Goal: Information Seeking & Learning: Learn about a topic

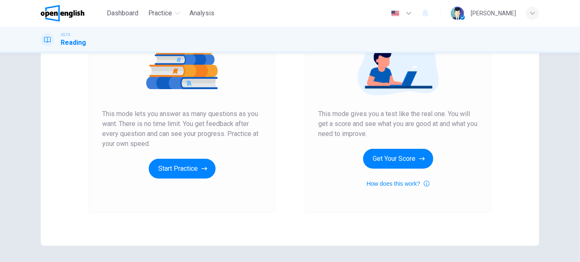
scroll to position [113, 0]
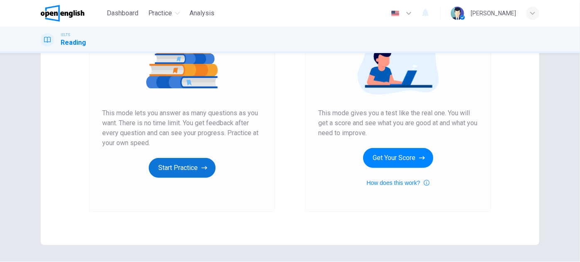
click at [172, 168] on button "Start Practice" at bounding box center [182, 168] width 67 height 20
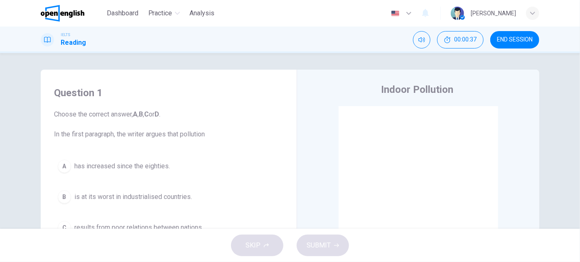
scroll to position [75, 0]
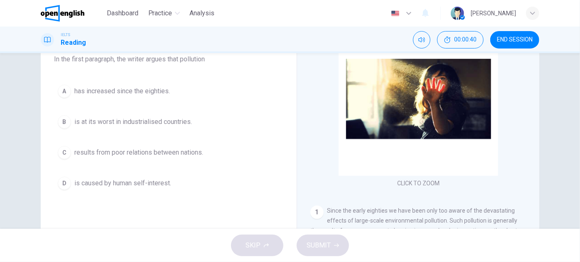
click at [166, 150] on span "results from poor relations between nations." at bounding box center [138, 153] width 129 height 10
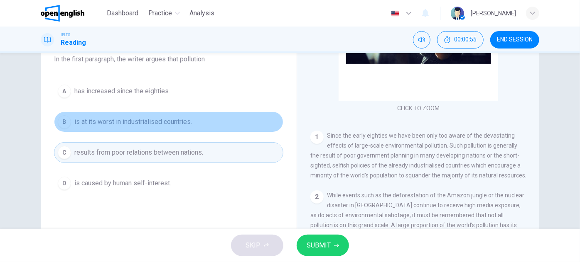
click at [166, 120] on span "is at its worst in industrialised countries." at bounding box center [133, 122] width 118 height 10
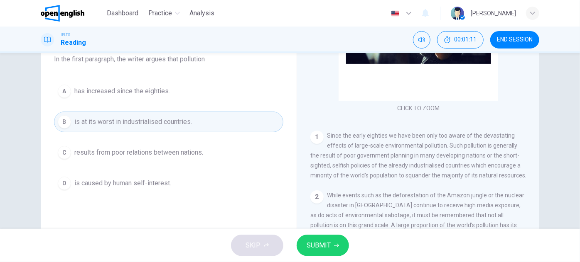
click at [325, 241] on span "SUBMIT" at bounding box center [318, 246] width 24 height 12
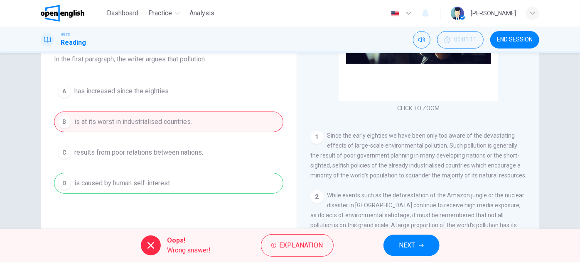
click at [411, 236] on button "NEXT" at bounding box center [411, 246] width 56 height 22
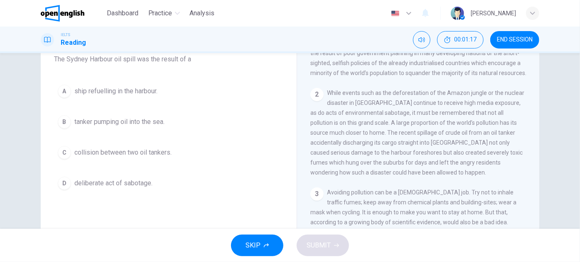
scroll to position [188, 0]
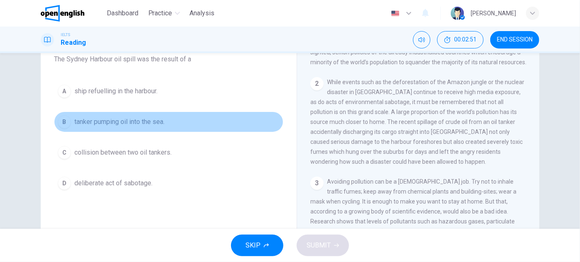
click at [152, 120] on span "tanker pumping oil into the sea." at bounding box center [119, 122] width 90 height 10
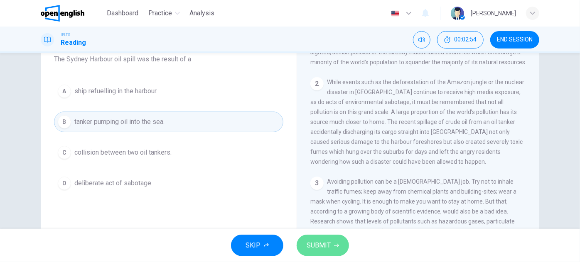
click at [334, 241] on button "SUBMIT" at bounding box center [322, 246] width 52 height 22
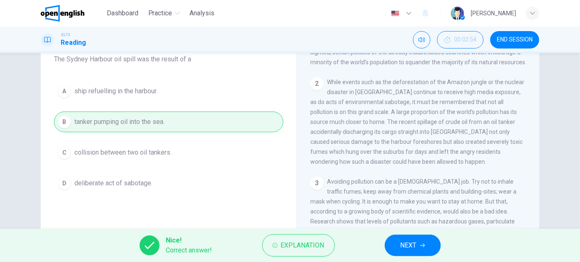
click at [435, 242] on button "NEXT" at bounding box center [412, 246] width 56 height 22
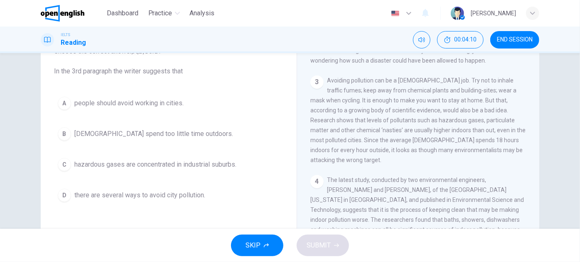
scroll to position [75, 0]
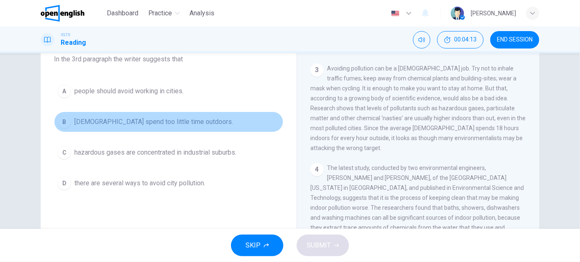
click at [150, 118] on span "Americans spend too little time outdoors." at bounding box center [153, 122] width 159 height 10
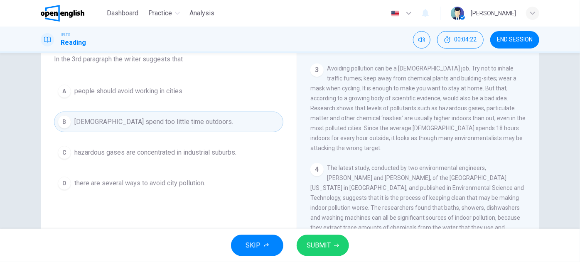
click at [181, 184] on span "there are several ways to avoid city pollution." at bounding box center [139, 184] width 131 height 10
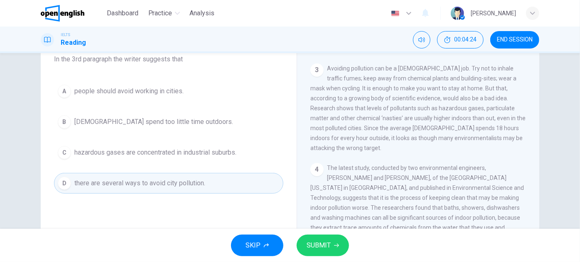
click at [321, 245] on span "SUBMIT" at bounding box center [318, 246] width 24 height 12
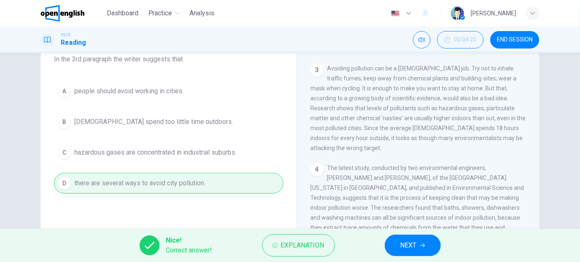
click at [404, 247] on span "NEXT" at bounding box center [408, 246] width 16 height 12
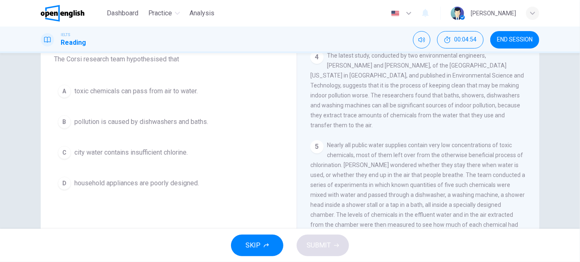
scroll to position [377, 0]
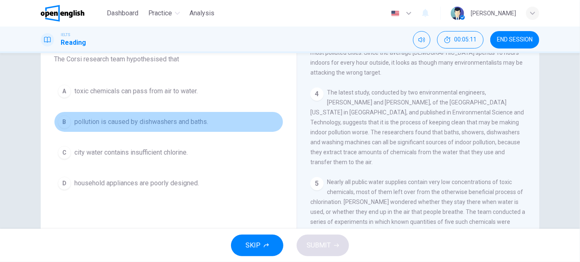
click at [177, 118] on span "pollution is caused by dishwashers and baths." at bounding box center [141, 122] width 134 height 10
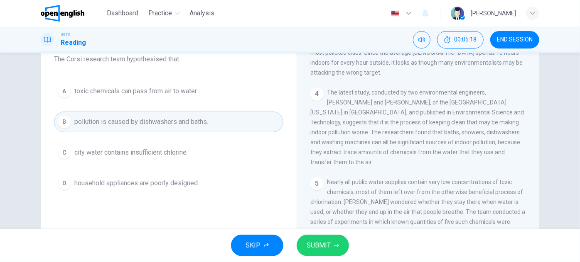
click at [179, 94] on span "toxic chemicals can pass from air to water." at bounding box center [135, 91] width 123 height 10
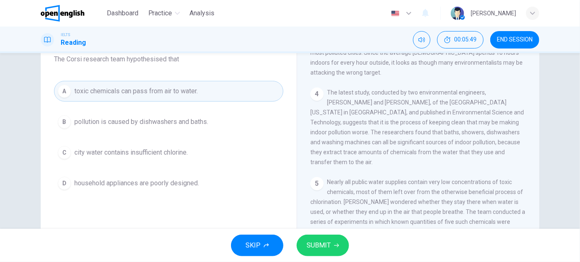
click at [328, 249] on span "SUBMIT" at bounding box center [318, 246] width 24 height 12
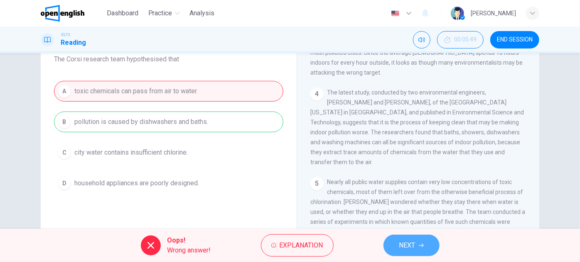
click at [417, 243] on button "NEXT" at bounding box center [411, 246] width 56 height 22
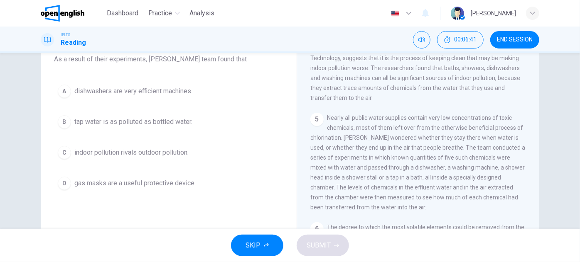
scroll to position [453, 0]
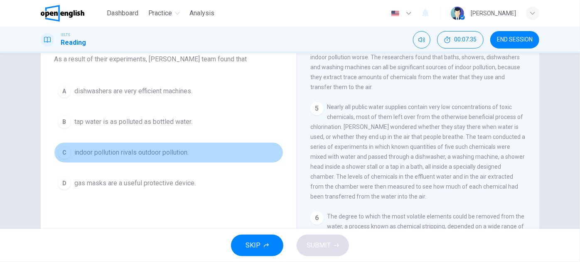
click at [125, 152] on span "indoor pollution rivals outdoor pollution." at bounding box center [131, 153] width 114 height 10
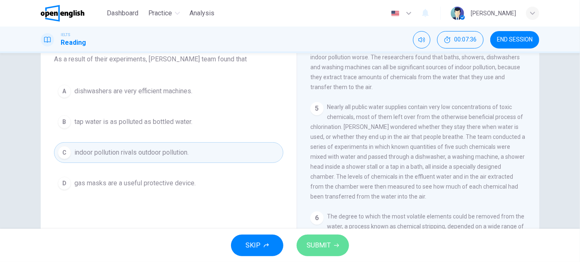
click at [332, 247] on button "SUBMIT" at bounding box center [322, 246] width 52 height 22
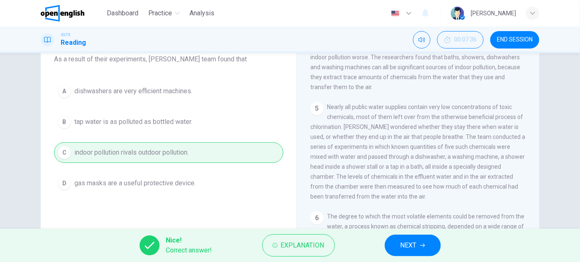
click at [401, 250] on span "NEXT" at bounding box center [408, 246] width 16 height 12
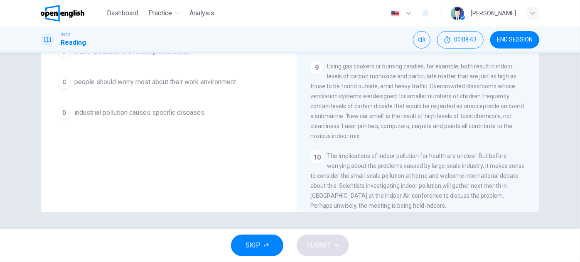
scroll to position [108, 0]
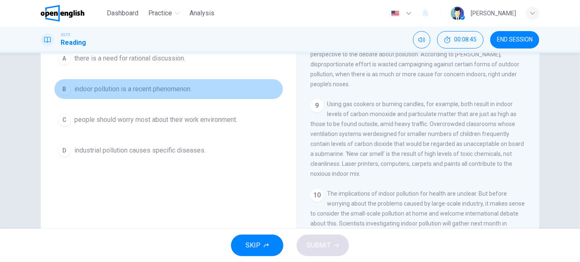
click at [126, 89] on span "indoor pollution is a recent phenomenon." at bounding box center [132, 89] width 117 height 10
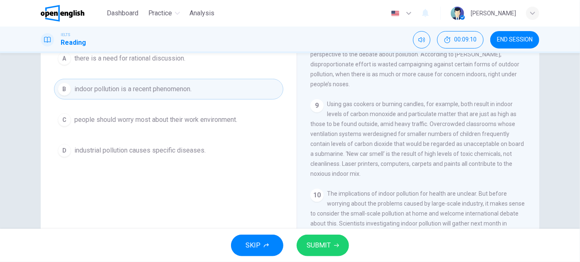
click at [188, 61] on button "A there is a need for rational discussion." at bounding box center [168, 58] width 229 height 21
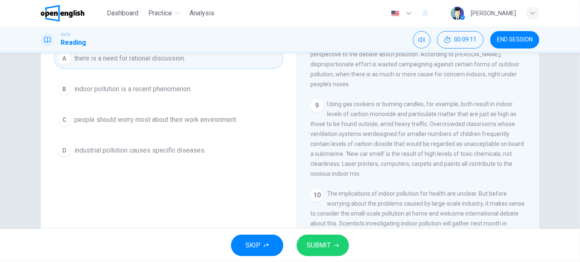
click at [341, 250] on button "SUBMIT" at bounding box center [322, 246] width 52 height 22
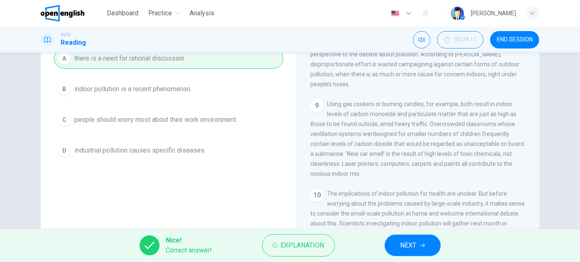
click at [404, 244] on span "NEXT" at bounding box center [408, 246] width 16 height 12
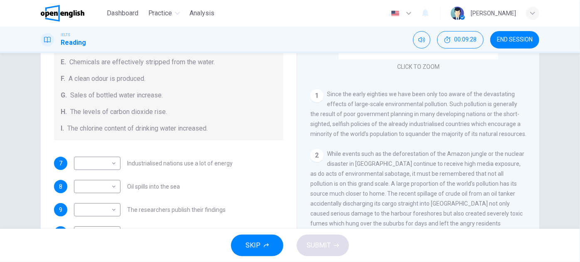
scroll to position [44, 0]
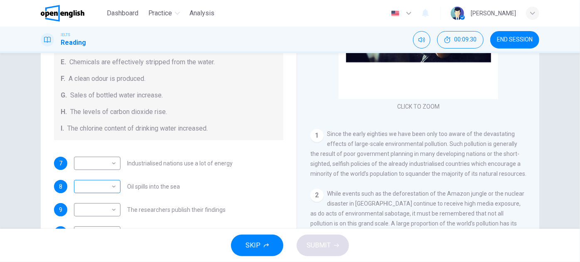
click at [107, 187] on body "This site uses cookies, as explained in our Privacy Policy . If you agree to th…" at bounding box center [290, 131] width 580 height 262
click at [201, 148] on div at bounding box center [290, 131] width 580 height 262
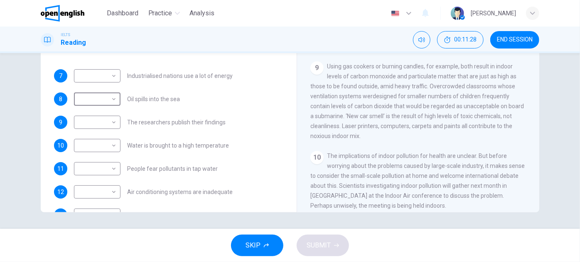
scroll to position [138, 0]
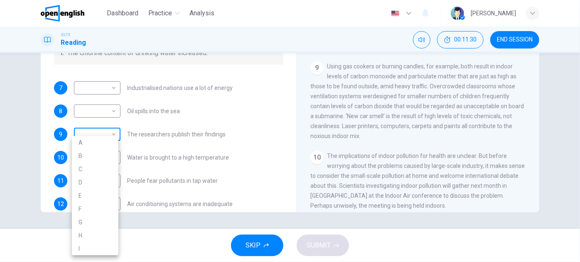
click at [112, 132] on body "This site uses cookies, as explained in our Privacy Policy . If you agree to th…" at bounding box center [290, 131] width 580 height 262
click at [105, 142] on li "A" at bounding box center [95, 142] width 47 height 13
type input "*"
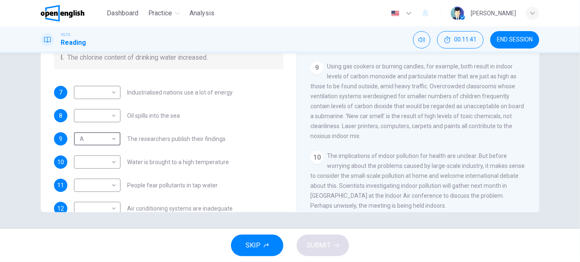
scroll to position [151, 0]
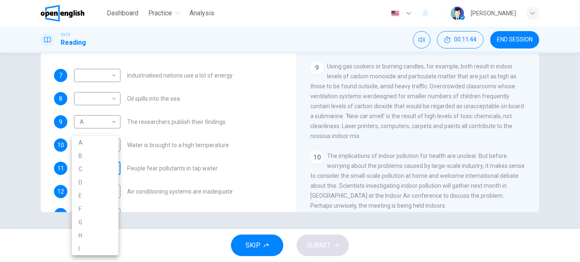
click at [102, 171] on body "This site uses cookies, as explained in our Privacy Policy . If you agree to th…" at bounding box center [290, 131] width 580 height 262
click at [220, 121] on div at bounding box center [290, 131] width 580 height 262
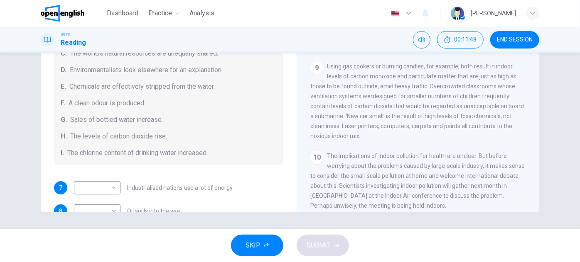
scroll to position [176, 0]
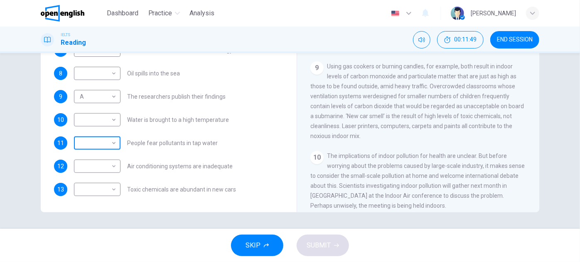
click at [99, 144] on body "This site uses cookies, as explained in our Privacy Policy . If you agree to th…" at bounding box center [290, 131] width 580 height 262
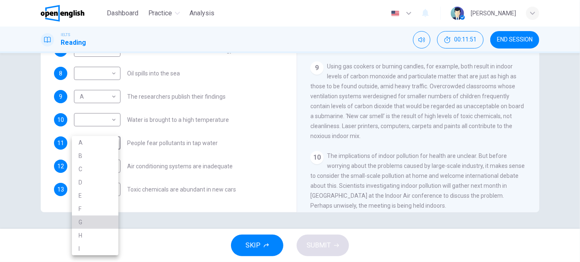
click at [79, 225] on li "G" at bounding box center [95, 222] width 47 height 13
type input "*"
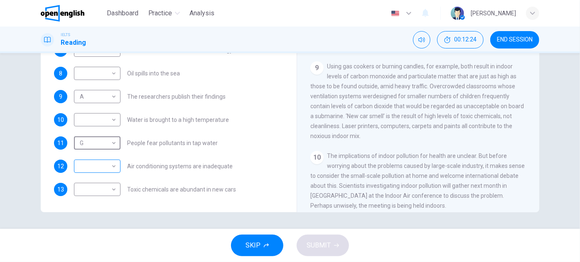
click at [104, 163] on body "This site uses cookies, as explained in our Privacy Policy . If you agree to th…" at bounding box center [290, 131] width 580 height 262
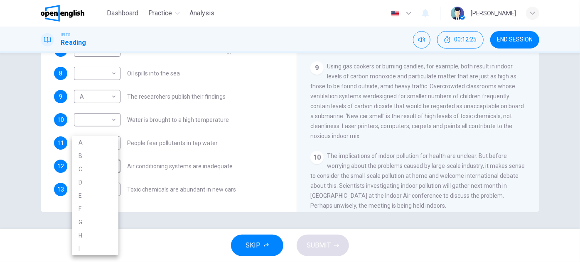
click at [94, 233] on li "H" at bounding box center [95, 235] width 47 height 13
type input "*"
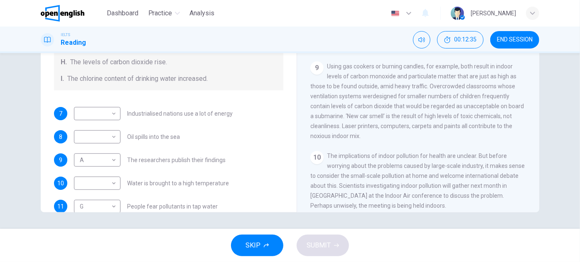
scroll to position [151, 0]
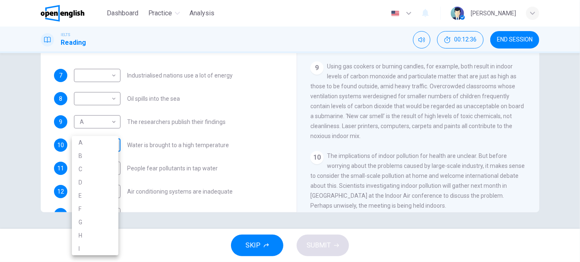
click at [106, 148] on body "This site uses cookies, as explained in our Privacy Policy . If you agree to th…" at bounding box center [290, 131] width 580 height 262
click at [87, 250] on li "I" at bounding box center [95, 248] width 47 height 13
type input "*"
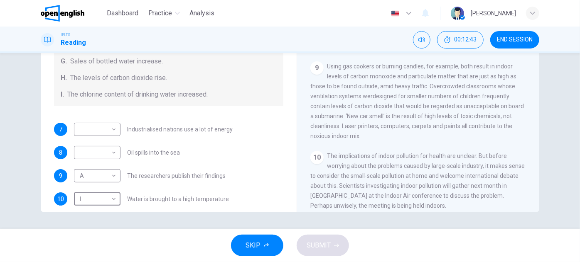
scroll to position [113, 0]
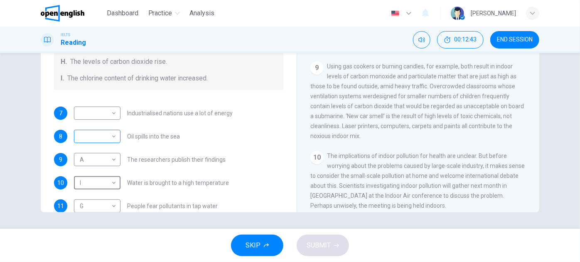
click at [108, 138] on body "This site uses cookies, as explained in our Privacy Policy . If you agree to th…" at bounding box center [290, 131] width 580 height 262
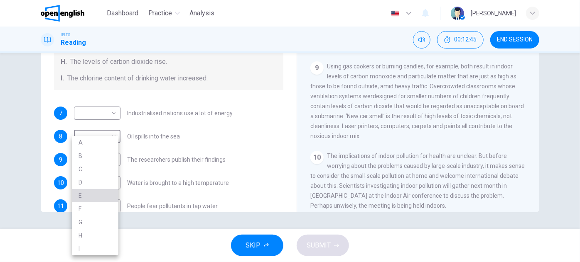
click at [90, 194] on li "E" at bounding box center [95, 195] width 47 height 13
type input "*"
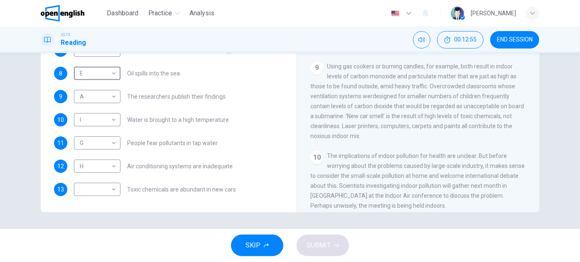
scroll to position [138, 0]
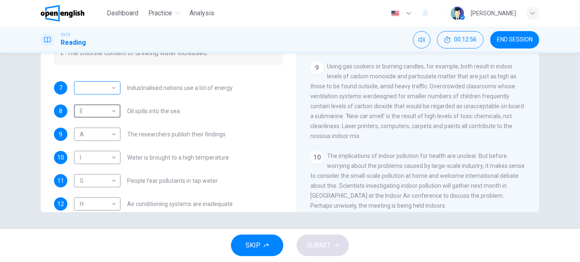
click at [94, 87] on body "This site uses cookies, as explained in our Privacy Policy . If you agree to th…" at bounding box center [290, 131] width 580 height 262
click at [88, 111] on li "B" at bounding box center [95, 114] width 47 height 13
type input "*"
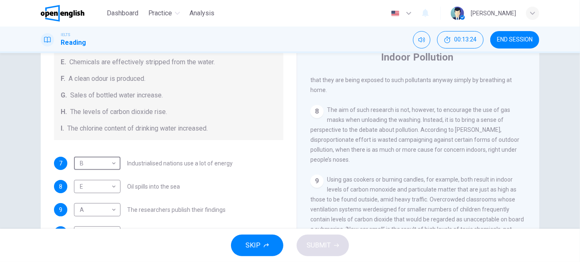
scroll to position [146, 0]
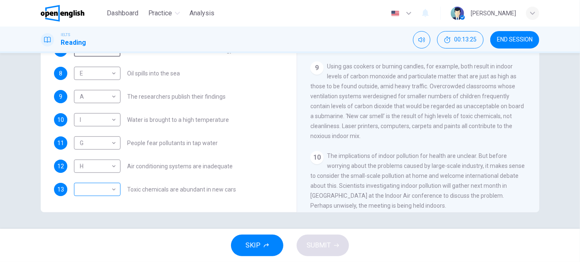
click at [113, 191] on body "This site uses cookies, as explained in our Privacy Policy . If you agree to th…" at bounding box center [290, 131] width 580 height 262
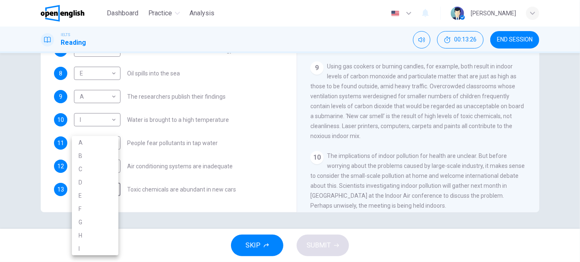
click at [84, 183] on li "D" at bounding box center [95, 182] width 47 height 13
type input "*"
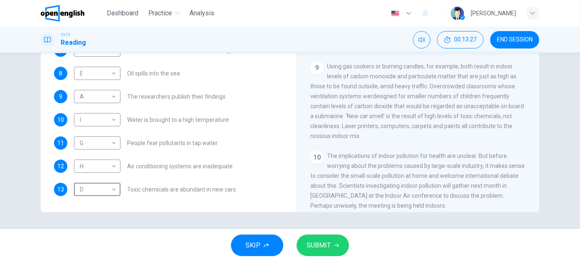
click at [316, 245] on span "SUBMIT" at bounding box center [318, 246] width 24 height 12
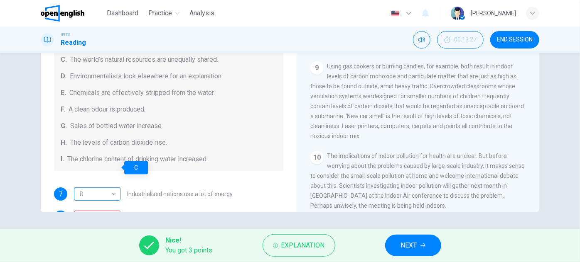
scroll to position [25, 0]
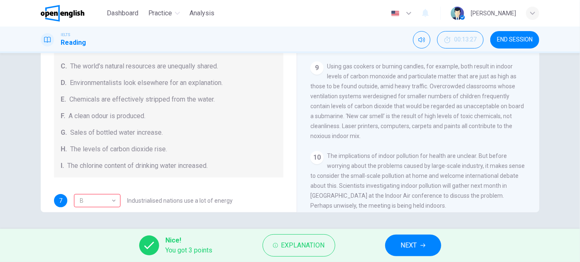
click at [413, 244] on span "NEXT" at bounding box center [409, 246] width 16 height 12
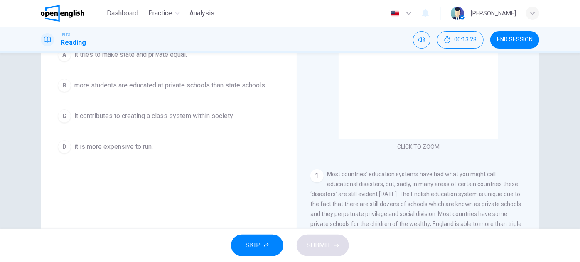
scroll to position [113, 0]
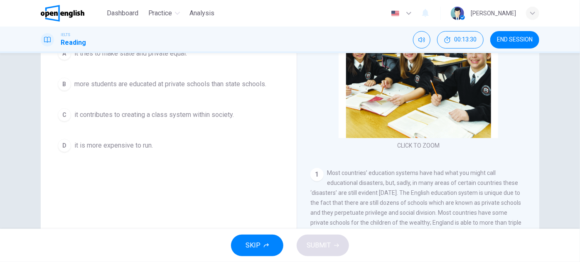
click at [521, 34] on button "END SESSION" at bounding box center [514, 39] width 49 height 17
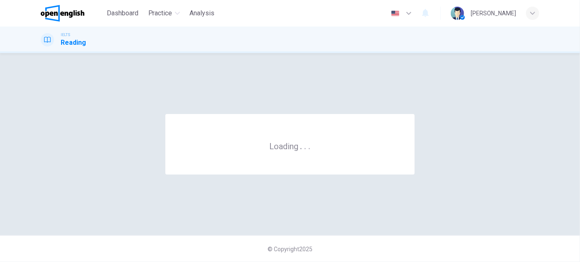
scroll to position [0, 0]
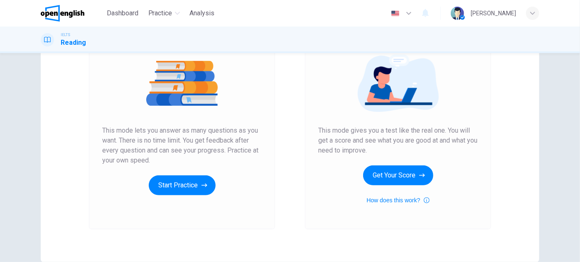
scroll to position [113, 0]
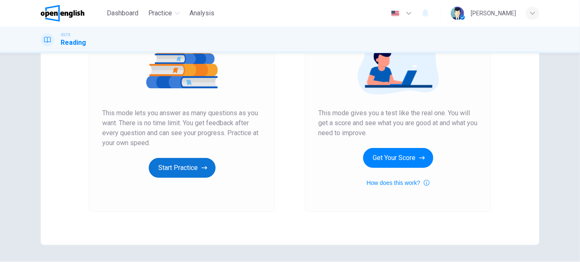
click at [199, 164] on button "Start Practice" at bounding box center [182, 168] width 67 height 20
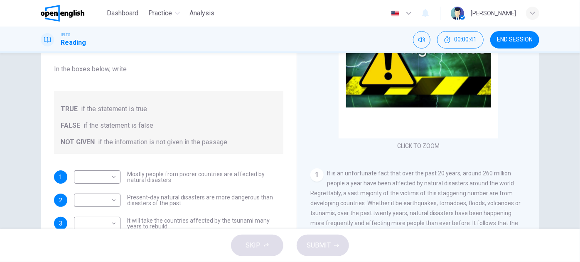
scroll to position [70, 0]
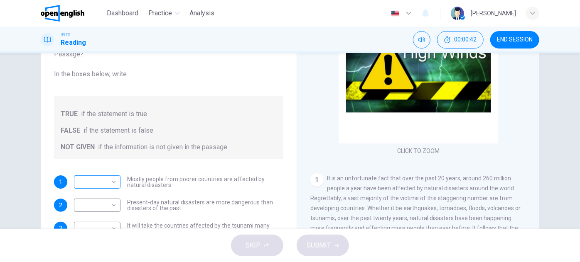
click at [108, 174] on body "This site uses cookies, as explained in our Privacy Policy . If you agree to th…" at bounding box center [290, 131] width 580 height 262
drag, startPoint x: 105, startPoint y: 194, endPoint x: 298, endPoint y: 146, distance: 199.0
click at [105, 194] on li "TRUE" at bounding box center [95, 195] width 47 height 13
type input "****"
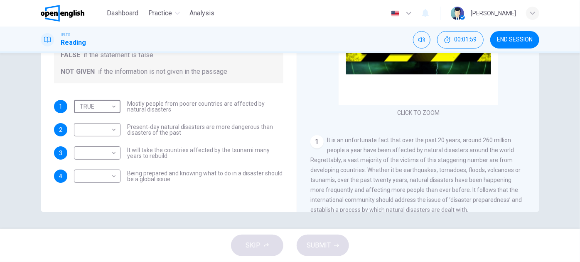
scroll to position [37, 0]
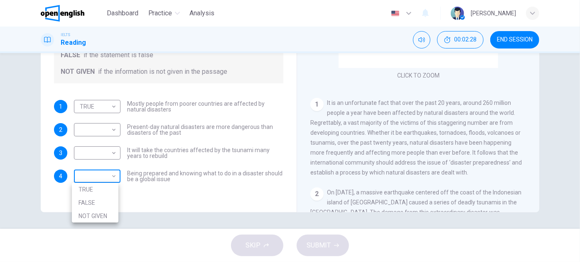
click at [93, 176] on body "This site uses cookies, as explained in our Privacy Policy . If you agree to th…" at bounding box center [290, 131] width 580 height 262
click at [91, 190] on li "TRUE" at bounding box center [95, 189] width 47 height 13
type input "****"
click at [92, 152] on body "This site uses cookies, as explained in our Privacy Policy . If you agree to th…" at bounding box center [290, 131] width 580 height 262
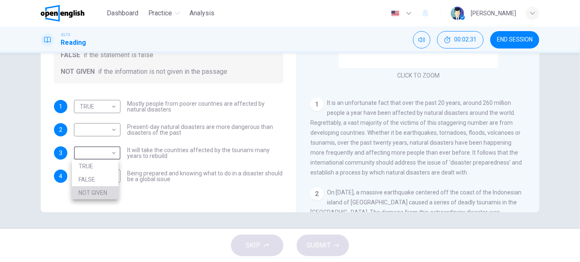
click at [86, 191] on li "NOT GIVEN" at bounding box center [95, 192] width 47 height 13
type input "*********"
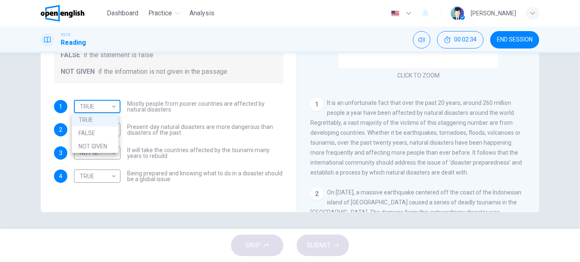
click at [92, 106] on body "This site uses cookies, as explained in our Privacy Policy . If you agree to th…" at bounding box center [290, 131] width 580 height 262
click at [98, 132] on li "FALSE" at bounding box center [95, 133] width 47 height 13
type input "*****"
click at [96, 127] on body "This site uses cookies, as explained in our Privacy Policy . If you agree to th…" at bounding box center [290, 131] width 580 height 262
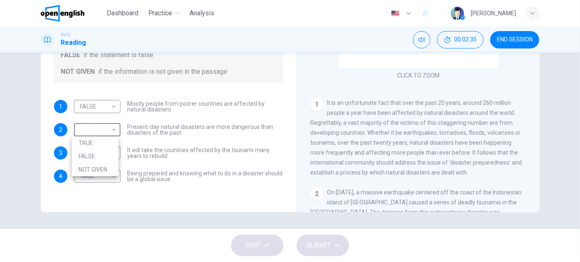
click at [97, 140] on li "TRUE" at bounding box center [95, 143] width 47 height 13
type input "****"
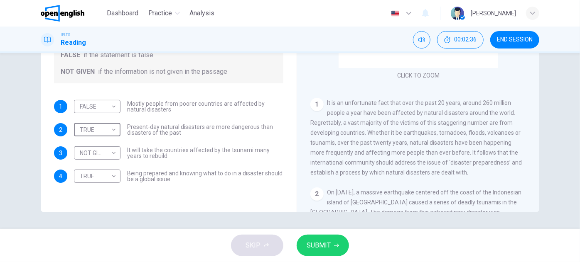
click at [312, 246] on span "SUBMIT" at bounding box center [318, 246] width 24 height 12
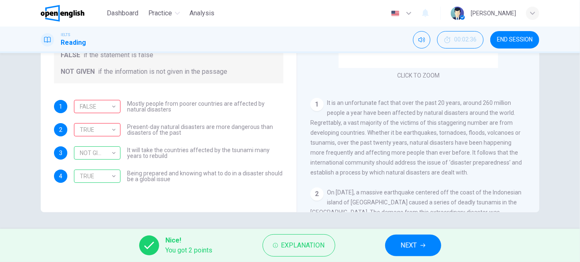
click at [419, 241] on button "NEXT" at bounding box center [413, 246] width 56 height 22
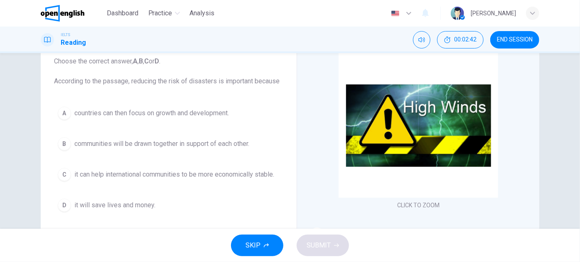
scroll to position [70, 0]
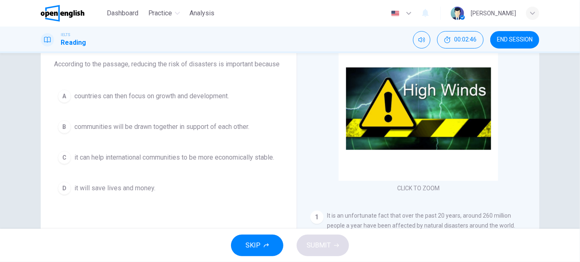
click at [132, 184] on span "it will save lives and money." at bounding box center [114, 189] width 81 height 10
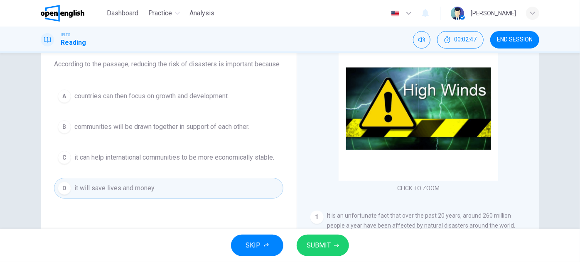
click at [340, 243] on button "SUBMIT" at bounding box center [322, 246] width 52 height 22
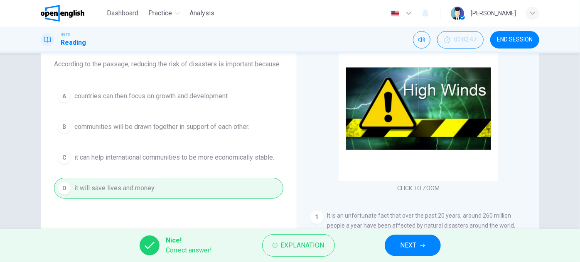
click at [399, 242] on button "NEXT" at bounding box center [412, 246] width 56 height 22
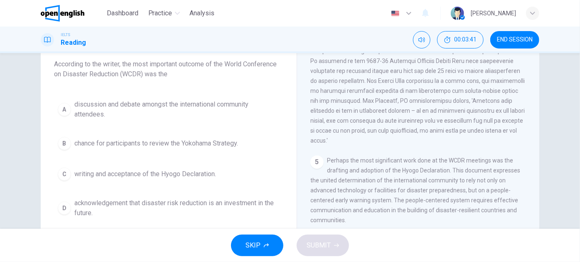
scroll to position [566, 0]
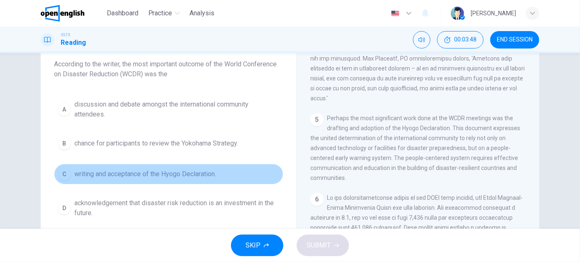
click at [169, 171] on span "writing and acceptance of the Hyogo Declaration." at bounding box center [145, 174] width 142 height 10
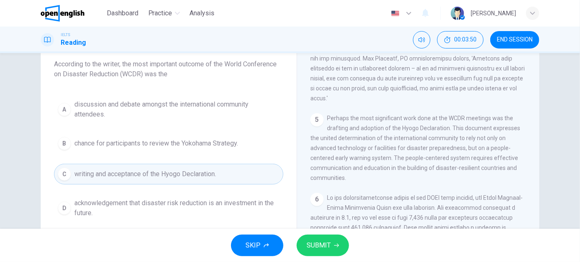
scroll to position [108, 0]
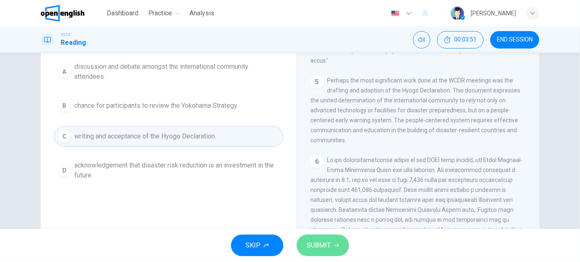
click at [335, 244] on icon "button" at bounding box center [336, 245] width 5 height 5
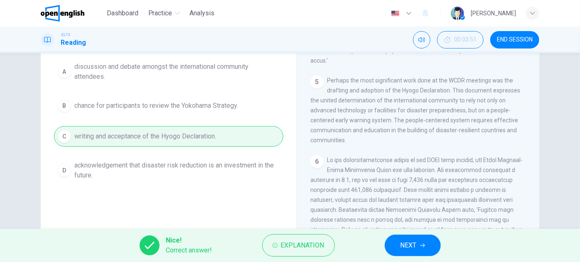
click at [394, 245] on button "NEXT" at bounding box center [412, 246] width 56 height 22
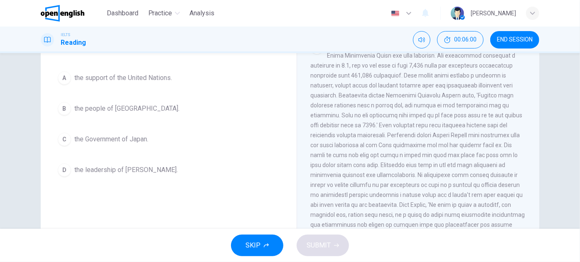
scroll to position [70, 0]
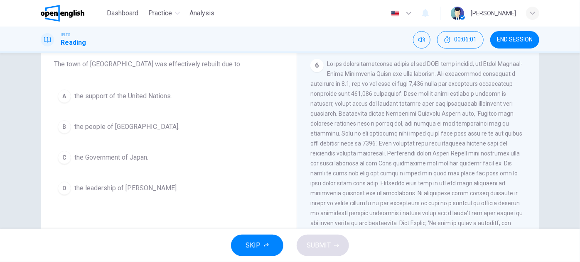
click at [79, 127] on span "the people of [GEOGRAPHIC_DATA]." at bounding box center [126, 127] width 105 height 10
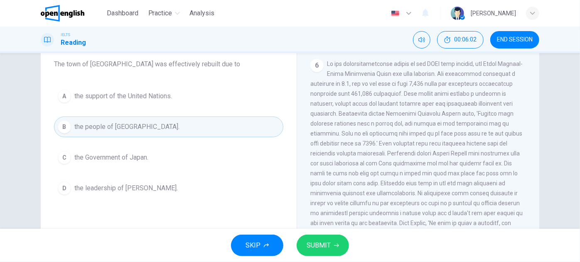
click at [325, 247] on span "SUBMIT" at bounding box center [318, 246] width 24 height 12
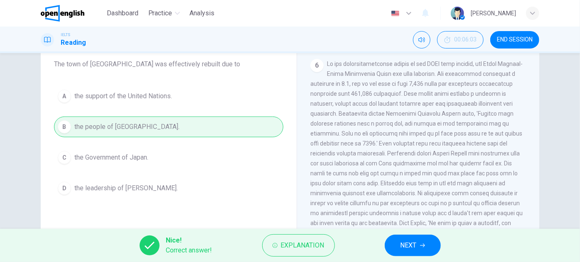
click at [398, 251] on button "NEXT" at bounding box center [412, 246] width 56 height 22
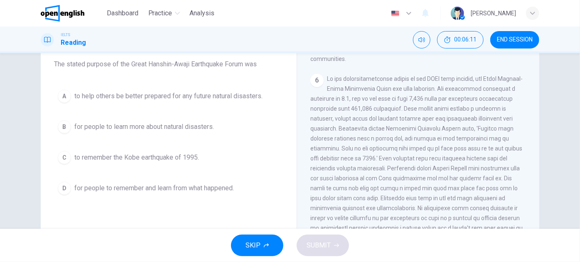
scroll to position [673, 0]
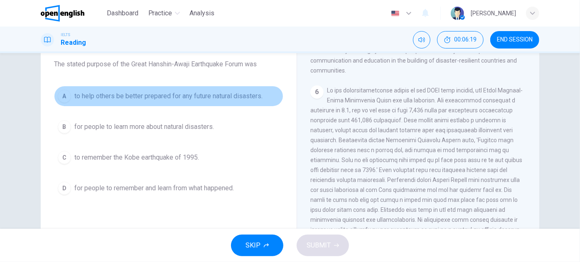
click at [209, 93] on span "to help others be better prepared for any future natural disasters." at bounding box center [168, 96] width 188 height 10
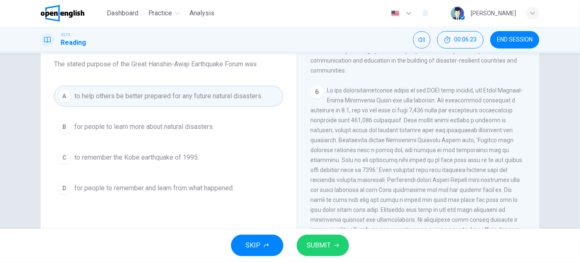
click at [184, 184] on span "for people to remember and learn from what happened." at bounding box center [153, 189] width 159 height 10
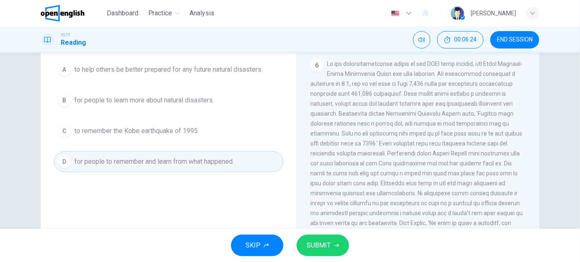
scroll to position [108, 0]
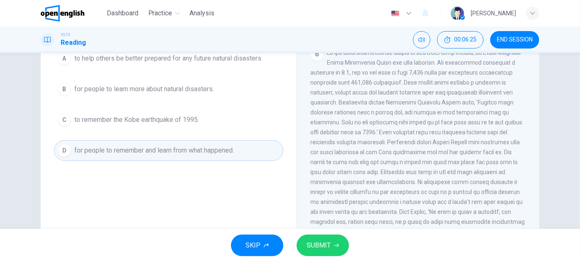
click at [322, 247] on span "SUBMIT" at bounding box center [318, 246] width 24 height 12
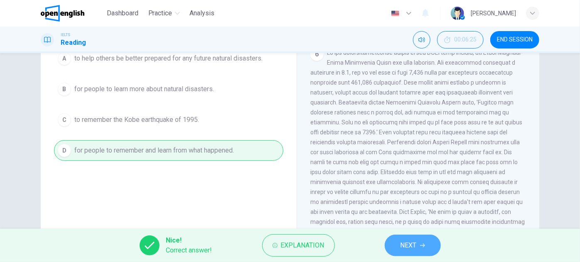
click at [401, 241] on span "NEXT" at bounding box center [408, 246] width 16 height 12
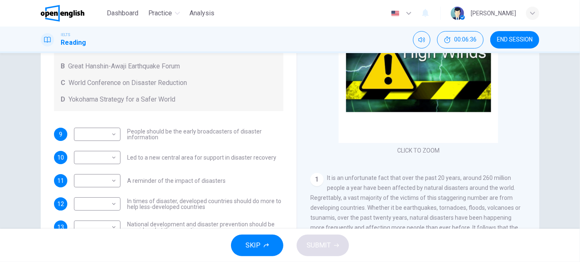
scroll to position [146, 0]
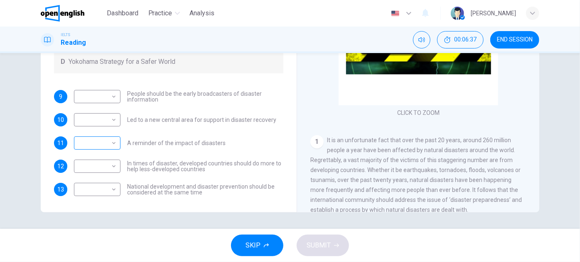
click at [106, 138] on body "This site uses cookies, as explained in our Privacy Policy . If you agree to th…" at bounding box center [290, 131] width 580 height 262
click at [183, 78] on div at bounding box center [290, 131] width 580 height 262
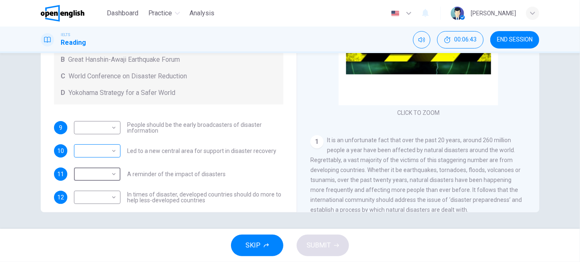
scroll to position [37, 0]
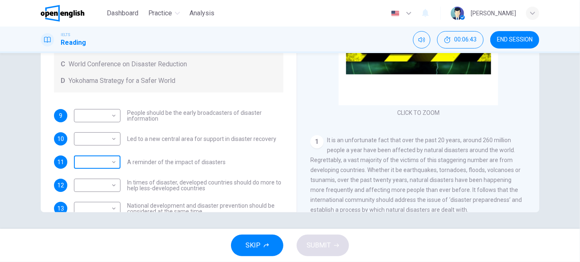
click at [101, 164] on body "This site uses cookies, as explained in our Privacy Policy . If you agree to th…" at bounding box center [290, 131] width 580 height 262
click at [92, 186] on li "B" at bounding box center [95, 188] width 47 height 13
type input "*"
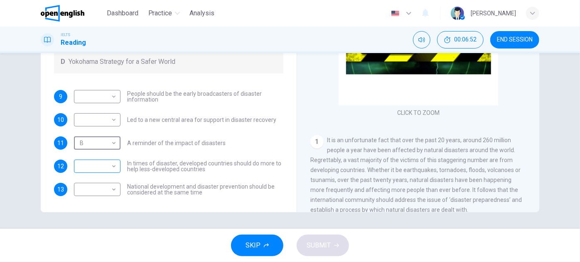
scroll to position [56, 0]
click at [104, 167] on body "This site uses cookies, as explained in our Privacy Policy . If you agree to th…" at bounding box center [290, 131] width 580 height 262
click at [90, 204] on li "C" at bounding box center [95, 205] width 47 height 13
type input "*"
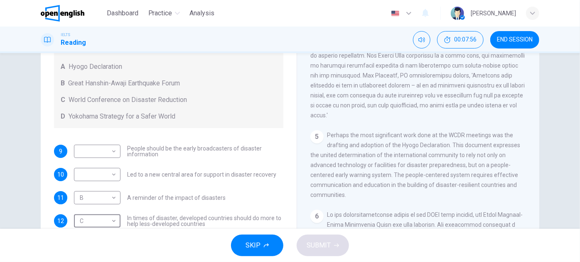
scroll to position [108, 0]
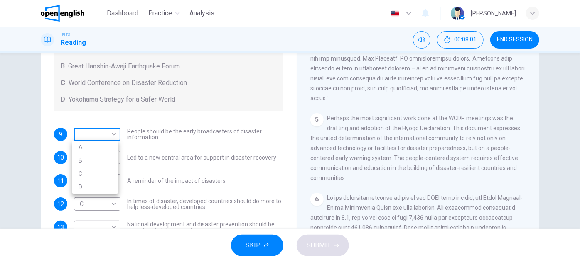
click at [84, 140] on body "This site uses cookies, as explained in our Privacy Policy . If you agree to th…" at bounding box center [290, 131] width 580 height 262
click at [87, 147] on li "A" at bounding box center [95, 147] width 47 height 13
type input "*"
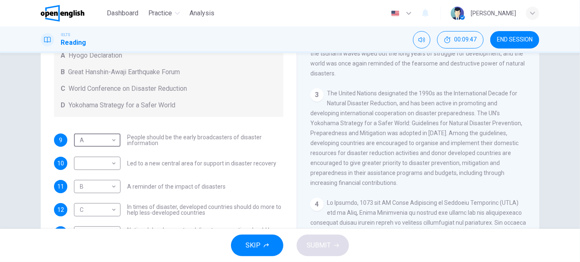
scroll to position [56, 0]
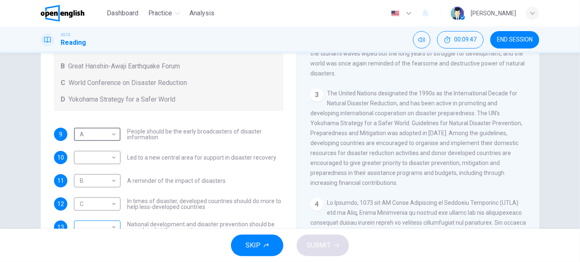
click at [108, 223] on body "This site uses cookies, as explained in our Privacy Policy . If you agree to th…" at bounding box center [290, 131] width 580 height 262
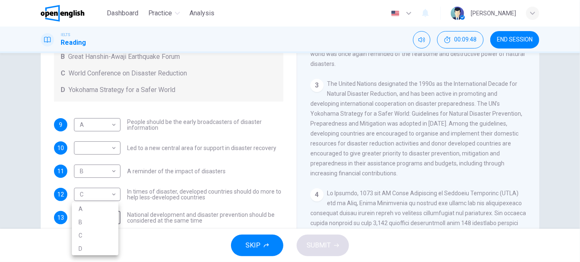
click at [102, 218] on li "B" at bounding box center [95, 222] width 47 height 13
type input "*"
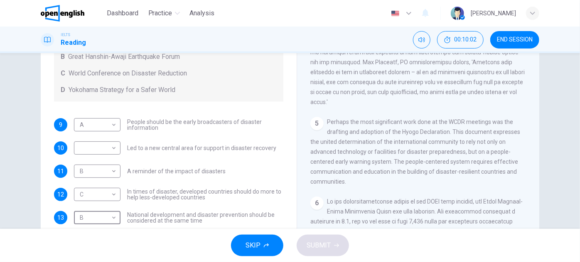
scroll to position [528, 0]
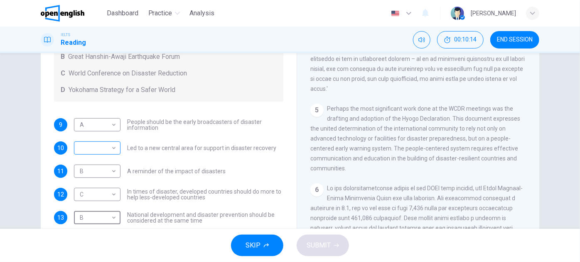
click at [113, 147] on body "This site uses cookies, as explained in our Privacy Policy . If you agree to th…" at bounding box center [290, 131] width 580 height 262
click at [98, 160] on li "A" at bounding box center [95, 160] width 47 height 13
type input "*"
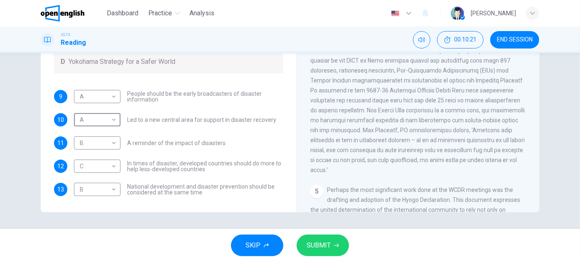
scroll to position [415, 0]
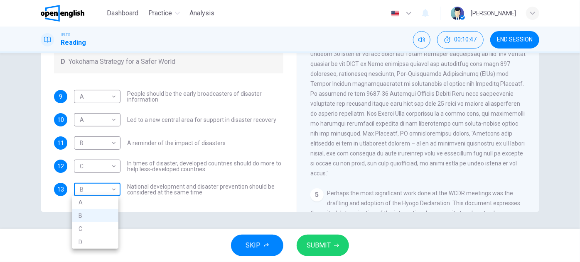
click at [107, 188] on body "This site uses cookies, as explained in our Privacy Policy . If you agree to th…" at bounding box center [290, 131] width 580 height 262
click at [103, 238] on li "D" at bounding box center [95, 242] width 47 height 13
type input "*"
click at [332, 247] on button "SUBMIT" at bounding box center [322, 246] width 52 height 22
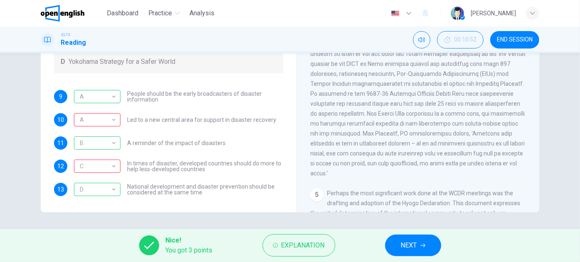
click at [406, 241] on span "NEXT" at bounding box center [409, 246] width 16 height 12
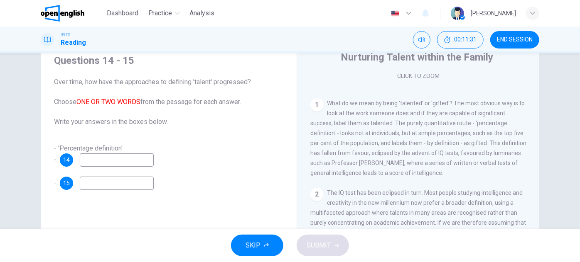
scroll to position [151, 0]
click at [96, 159] on input at bounding box center [117, 160] width 74 height 13
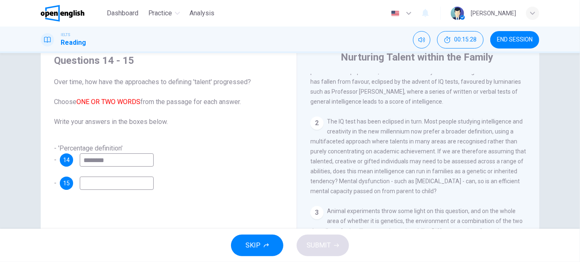
scroll to position [226, 0]
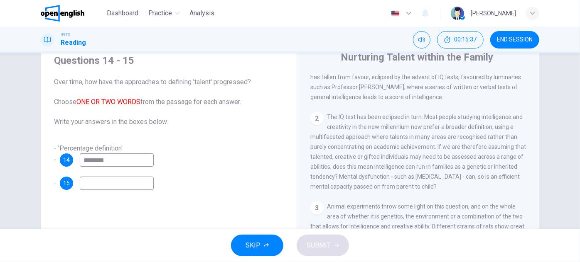
type input "********"
click at [124, 187] on input at bounding box center [117, 183] width 74 height 13
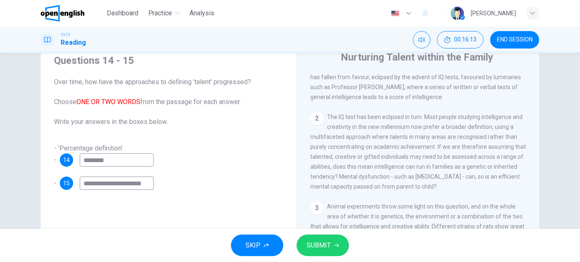
type input "**********"
click at [329, 248] on span "SUBMIT" at bounding box center [318, 246] width 24 height 12
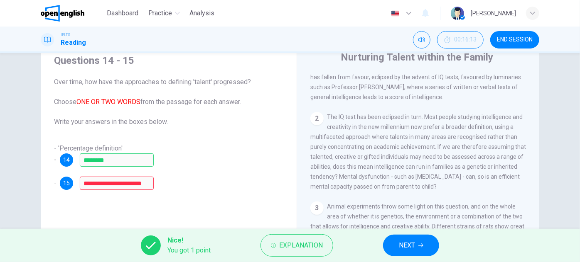
click at [419, 245] on icon "button" at bounding box center [420, 246] width 5 height 4
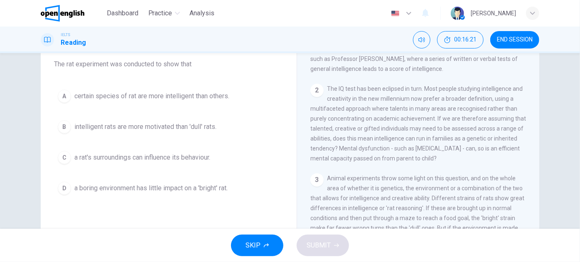
scroll to position [264, 0]
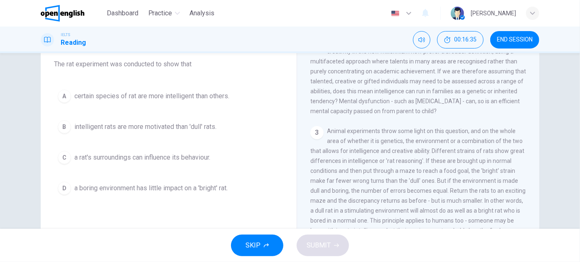
click at [158, 160] on span "a rat's surroundings can influence its behaviour." at bounding box center [142, 158] width 136 height 10
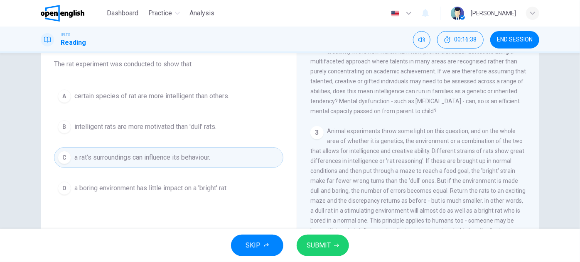
click at [329, 244] on span "SUBMIT" at bounding box center [318, 246] width 24 height 12
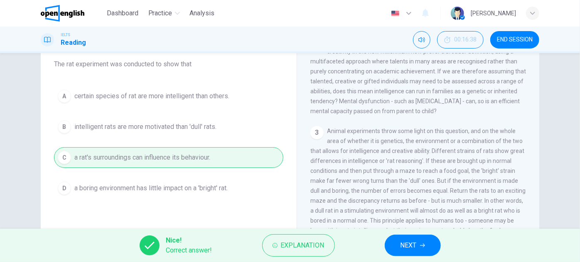
click at [395, 242] on button "NEXT" at bounding box center [412, 246] width 56 height 22
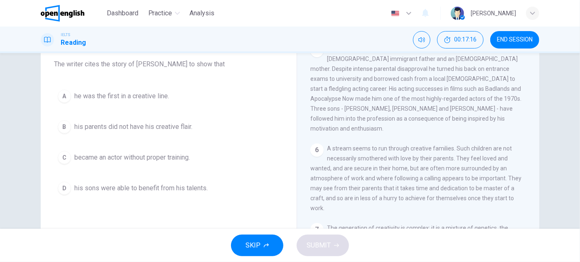
scroll to position [679, 0]
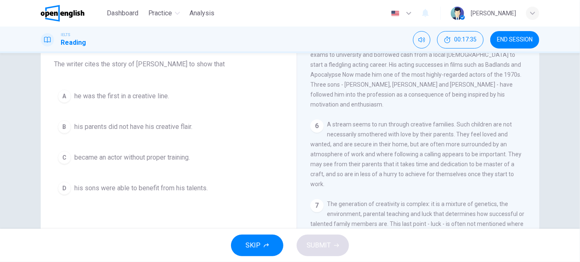
click at [137, 94] on span "he was the first in a creative line." at bounding box center [121, 96] width 95 height 10
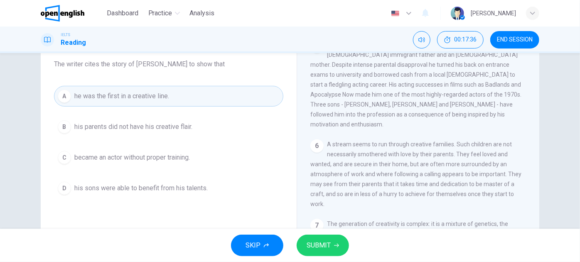
scroll to position [641, 0]
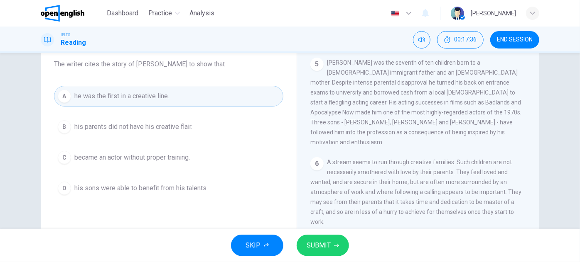
click at [340, 244] on button "SUBMIT" at bounding box center [322, 246] width 52 height 22
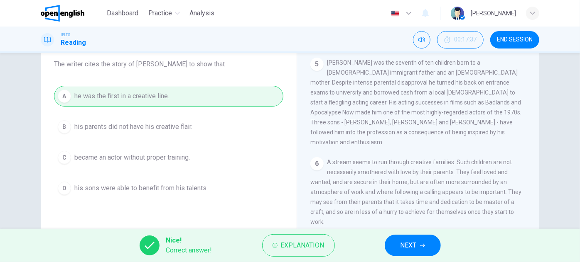
click at [407, 241] on span "NEXT" at bounding box center [408, 246] width 16 height 12
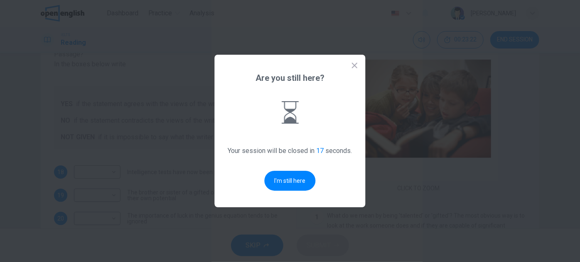
click at [304, 170] on div "Are you still here? Your session will be closed in 17 seconds. I'm still here" at bounding box center [290, 131] width 151 height 153
click at [299, 175] on button "I'm still here" at bounding box center [289, 181] width 51 height 20
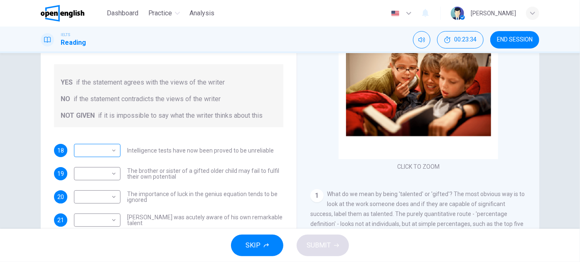
scroll to position [108, 0]
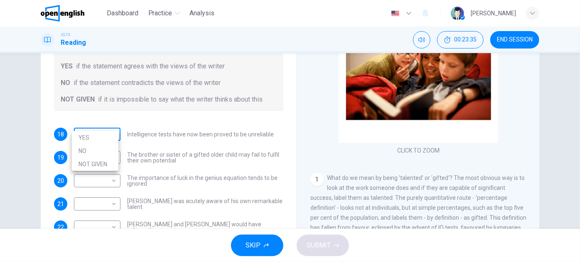
click at [103, 128] on body "This site uses cookies, as explained in our Privacy Policy . If you agree to th…" at bounding box center [290, 131] width 580 height 262
click at [100, 155] on li "NO" at bounding box center [95, 150] width 47 height 13
click at [102, 126] on body "This site uses cookies, as explained in our Privacy Policy . If you agree to th…" at bounding box center [290, 131] width 580 height 262
click at [102, 141] on li "YES" at bounding box center [95, 137] width 47 height 13
type input "***"
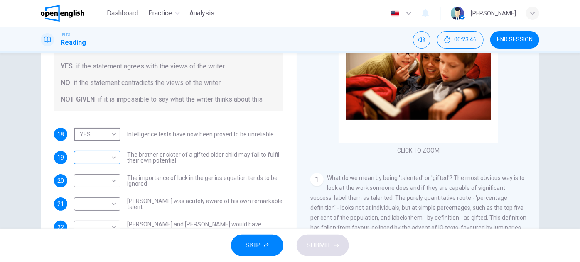
click at [92, 149] on body "This site uses cookies, as explained in our Privacy Policy . If you agree to th…" at bounding box center [290, 131] width 580 height 262
click at [94, 160] on li "YES" at bounding box center [95, 160] width 47 height 13
type input "***"
click at [105, 176] on body "This site uses cookies, as explained in our Privacy Policy . If you agree to th…" at bounding box center [290, 131] width 580 height 262
click at [94, 195] on li "NO" at bounding box center [95, 197] width 47 height 13
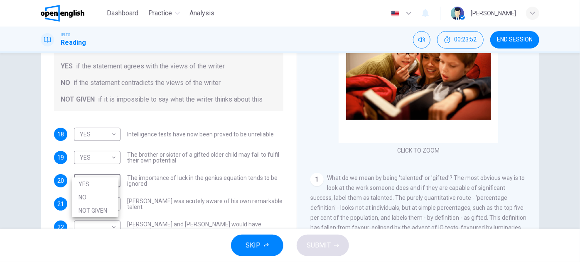
type input "**"
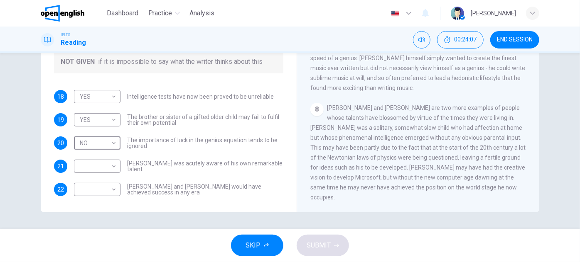
scroll to position [834, 0]
click at [102, 183] on body "This site uses cookies, as explained in our Privacy Policy . If you agree to th…" at bounding box center [290, 131] width 580 height 262
click at [100, 204] on li "NO" at bounding box center [95, 206] width 47 height 13
type input "**"
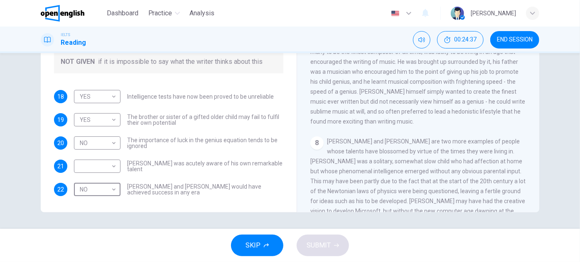
scroll to position [721, 0]
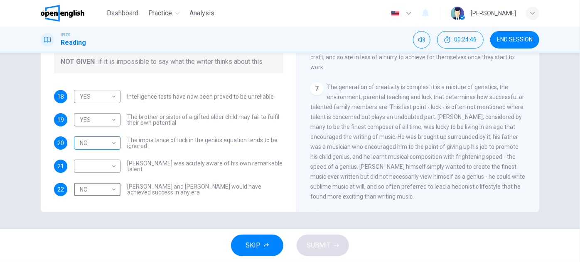
click at [102, 136] on body "This site uses cookies, as explained in our Privacy Policy . If you agree to th…" at bounding box center [290, 131] width 580 height 262
click at [102, 145] on li "YES" at bounding box center [95, 146] width 47 height 13
type input "***"
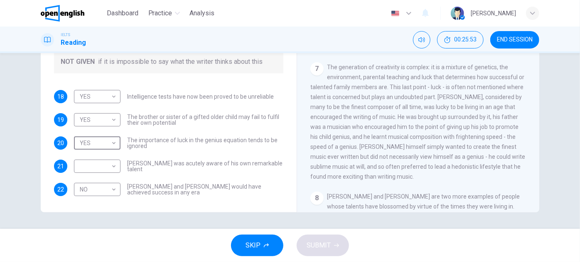
scroll to position [758, 0]
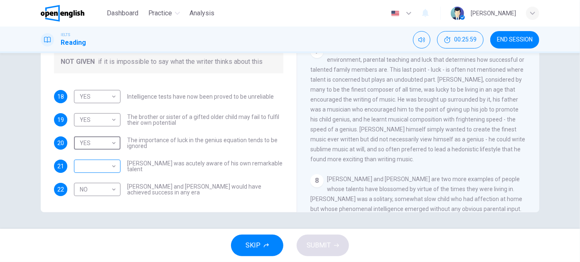
click at [94, 154] on body "This site uses cookies, as explained in our Privacy Policy . If you agree to th…" at bounding box center [290, 131] width 580 height 262
click at [94, 181] on li "NO" at bounding box center [95, 182] width 47 height 13
type input "**"
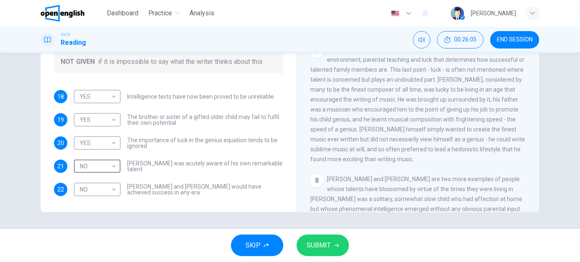
click at [333, 252] on button "SUBMIT" at bounding box center [322, 246] width 52 height 22
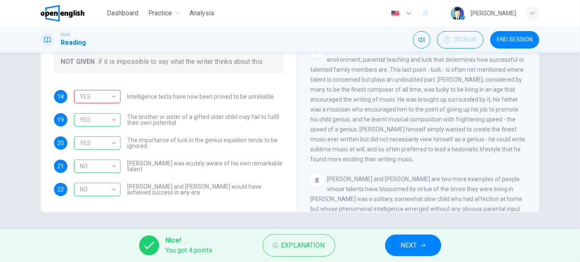
click at [406, 246] on span "NEXT" at bounding box center [409, 246] width 16 height 12
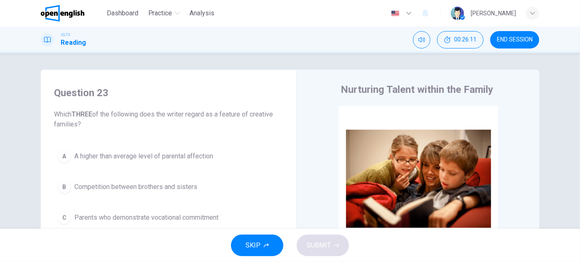
scroll to position [75, 0]
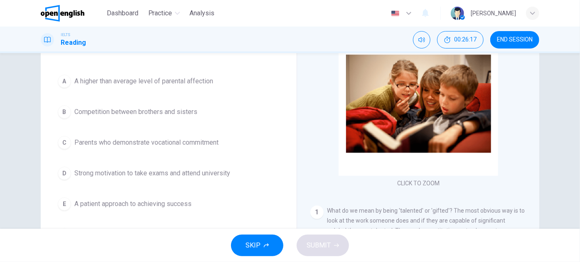
click at [209, 139] on span "Parents who demonstrate vocational commitment" at bounding box center [146, 143] width 144 height 10
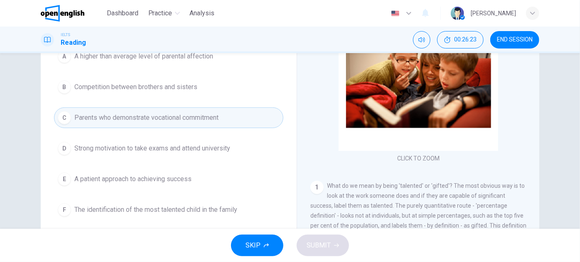
scroll to position [70, 0]
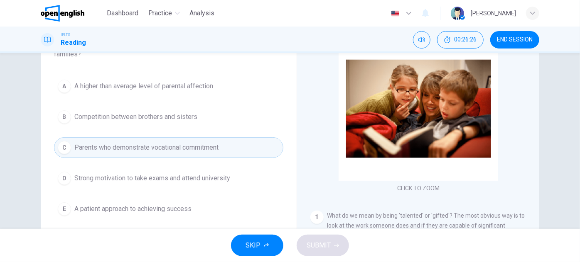
click at [193, 81] on span "A higher than average level of parental affection" at bounding box center [143, 86] width 139 height 10
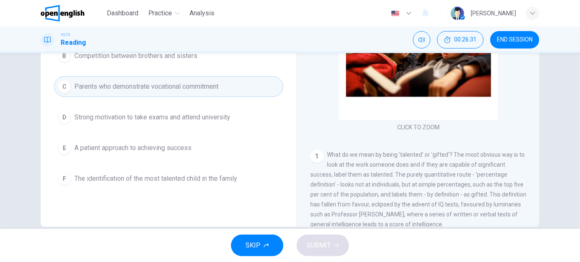
scroll to position [146, 0]
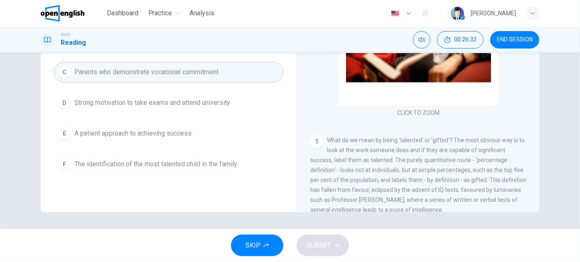
click at [163, 132] on span "A patient approach to achieving success" at bounding box center [132, 134] width 117 height 10
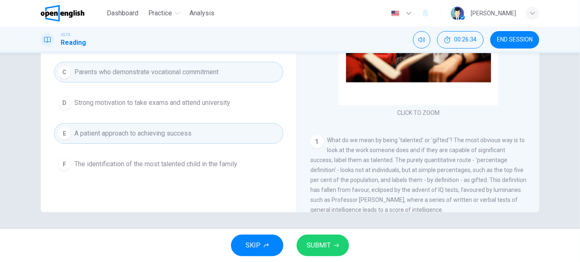
click at [322, 249] on span "SUBMIT" at bounding box center [318, 246] width 24 height 12
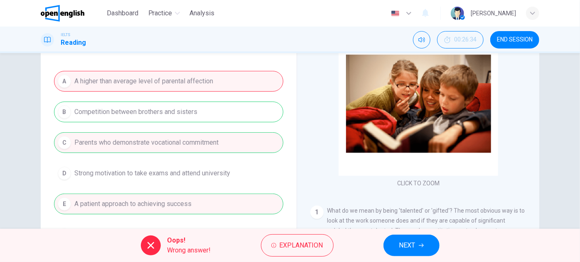
scroll to position [37, 0]
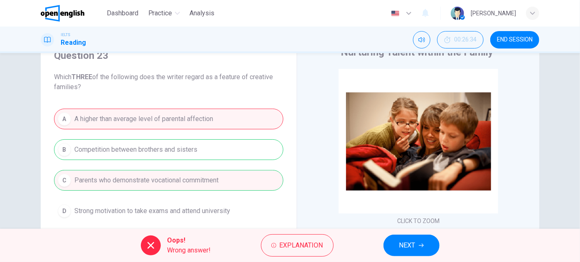
click at [421, 244] on icon "button" at bounding box center [421, 245] width 5 height 5
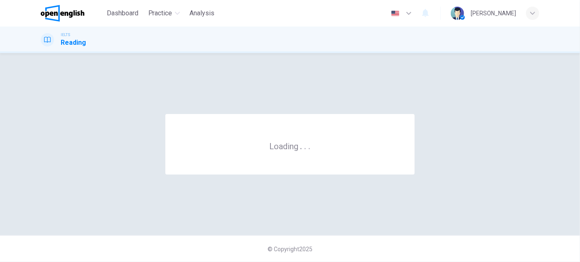
scroll to position [0, 0]
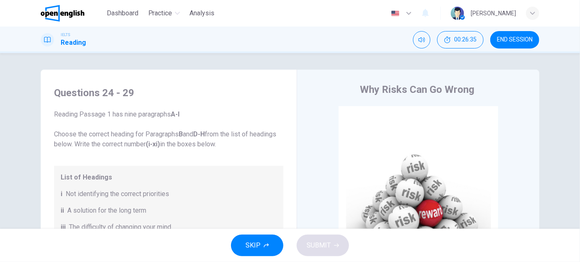
click at [521, 42] on span "END SESSION" at bounding box center [515, 40] width 36 height 7
